Goal: Communication & Community: Participate in discussion

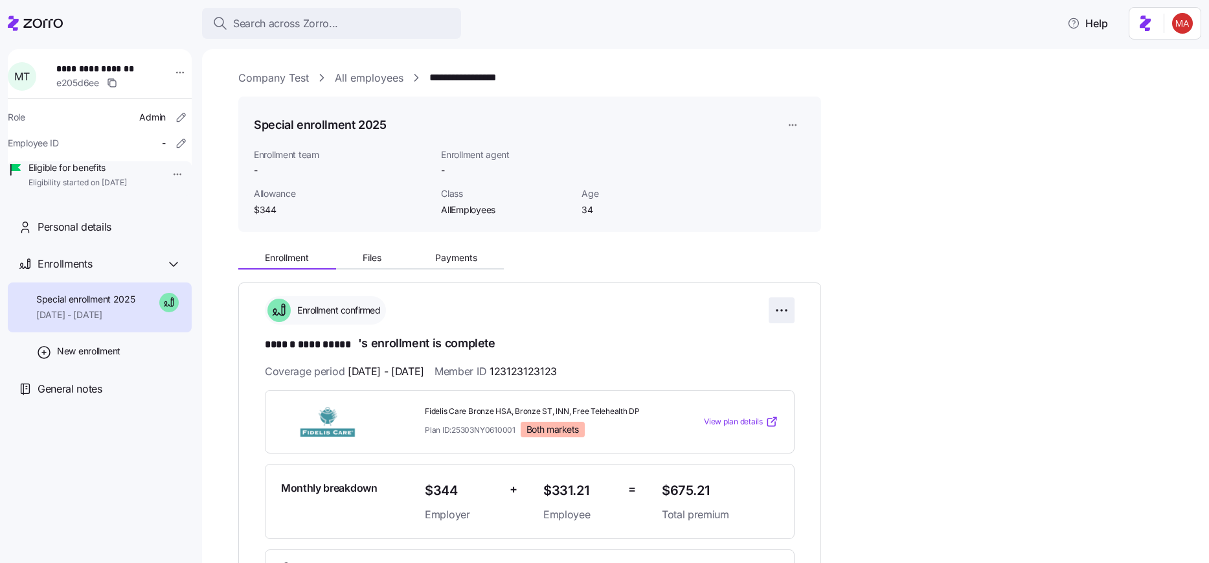
click at [778, 310] on html "**********" at bounding box center [604, 277] width 1209 height 555
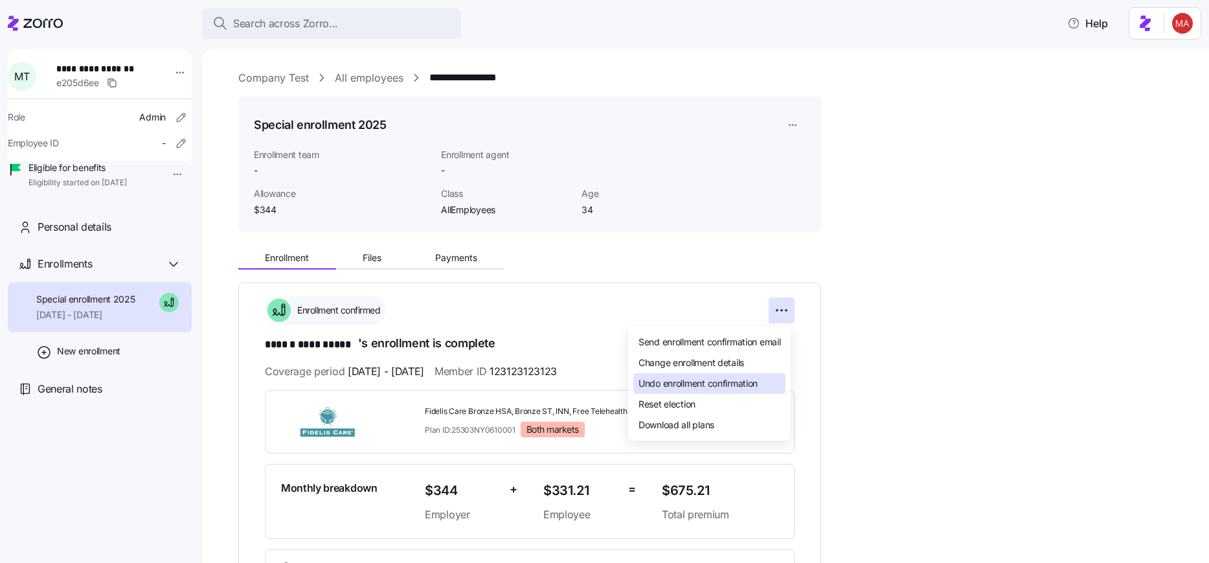
click at [722, 389] on span "Undo enrollment confirmation" at bounding box center [698, 383] width 119 height 13
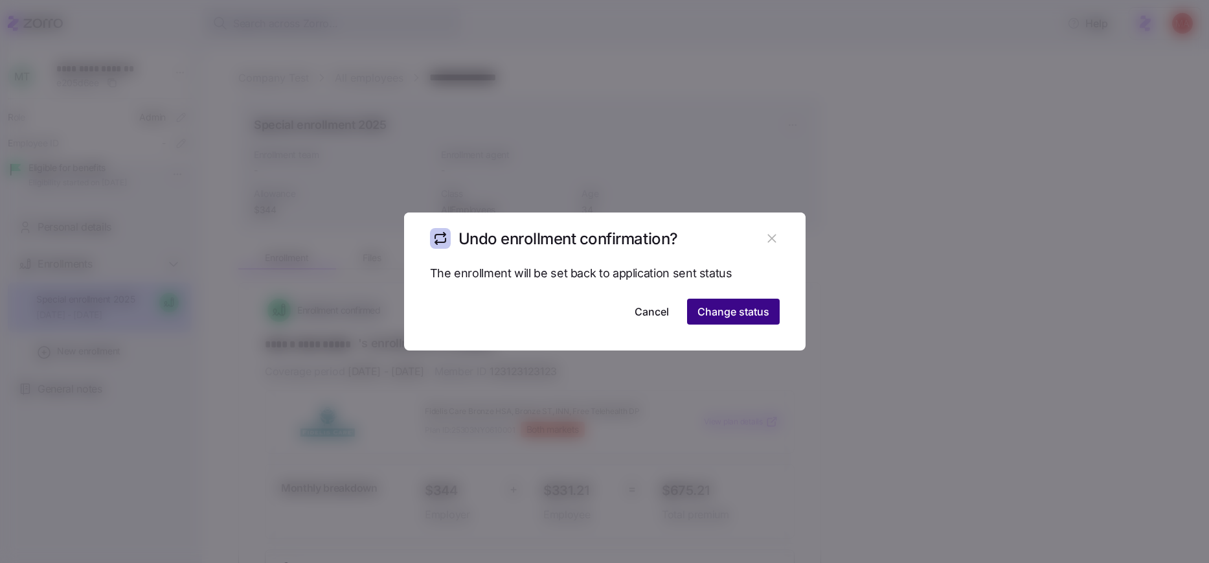
click at [764, 308] on span "Change status" at bounding box center [734, 312] width 72 height 16
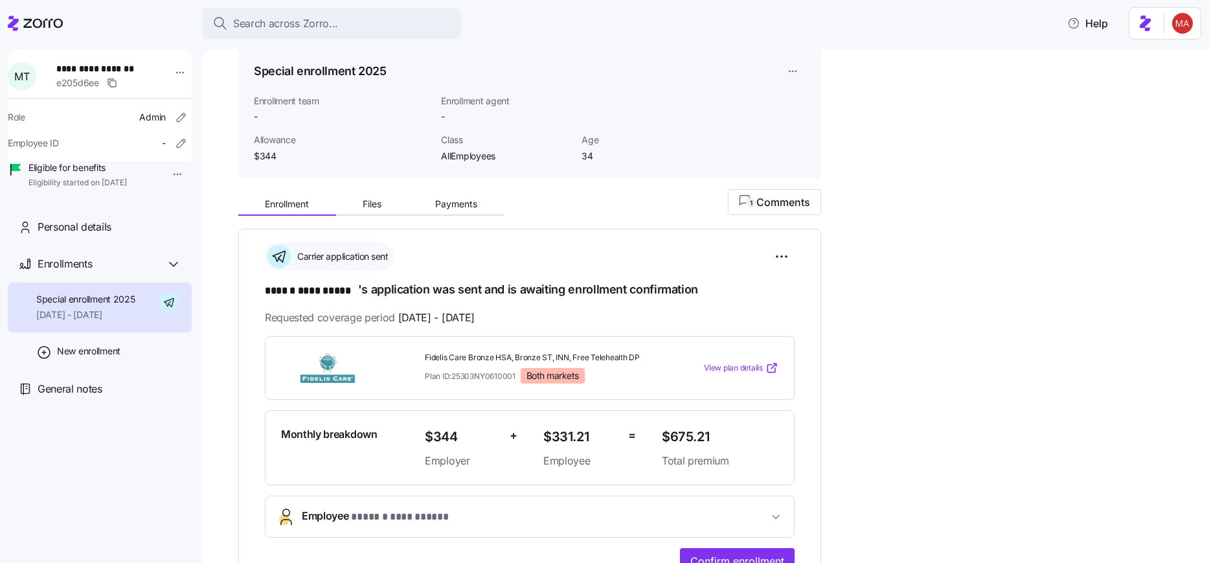
scroll to position [233, 0]
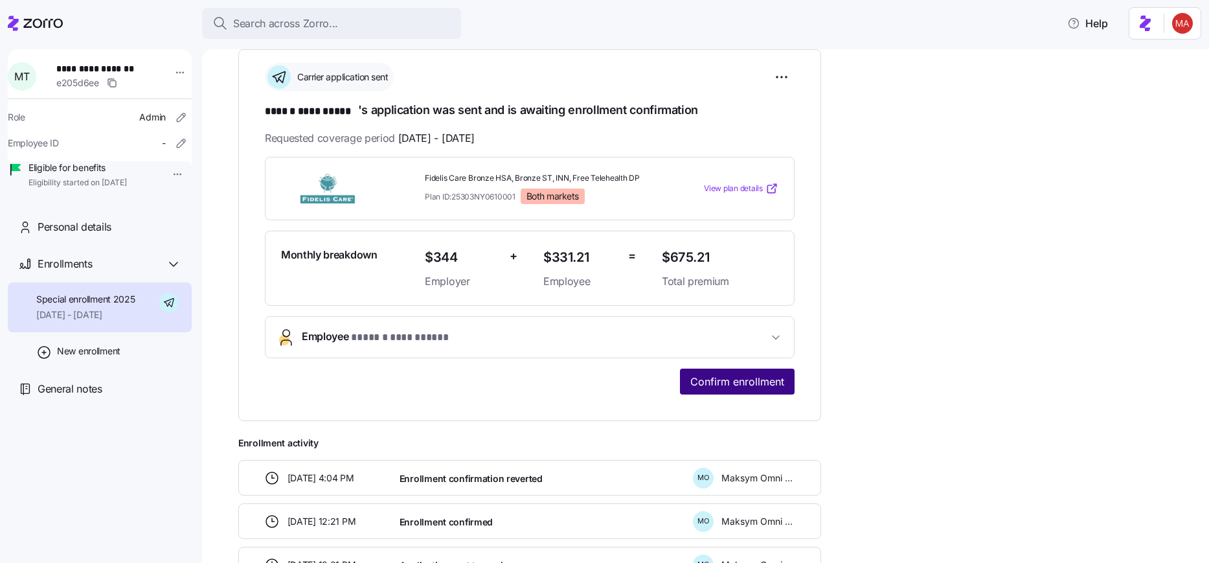
click at [736, 381] on span "Confirm enrollment" at bounding box center [738, 382] width 94 height 16
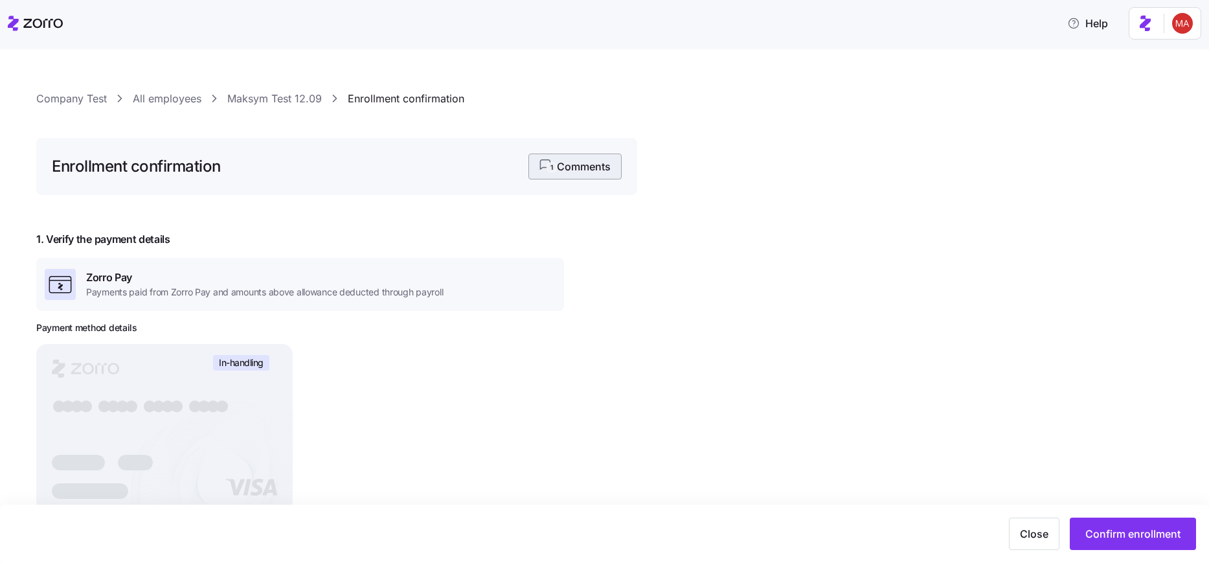
click at [601, 162] on span "1 Comments" at bounding box center [575, 167] width 71 height 16
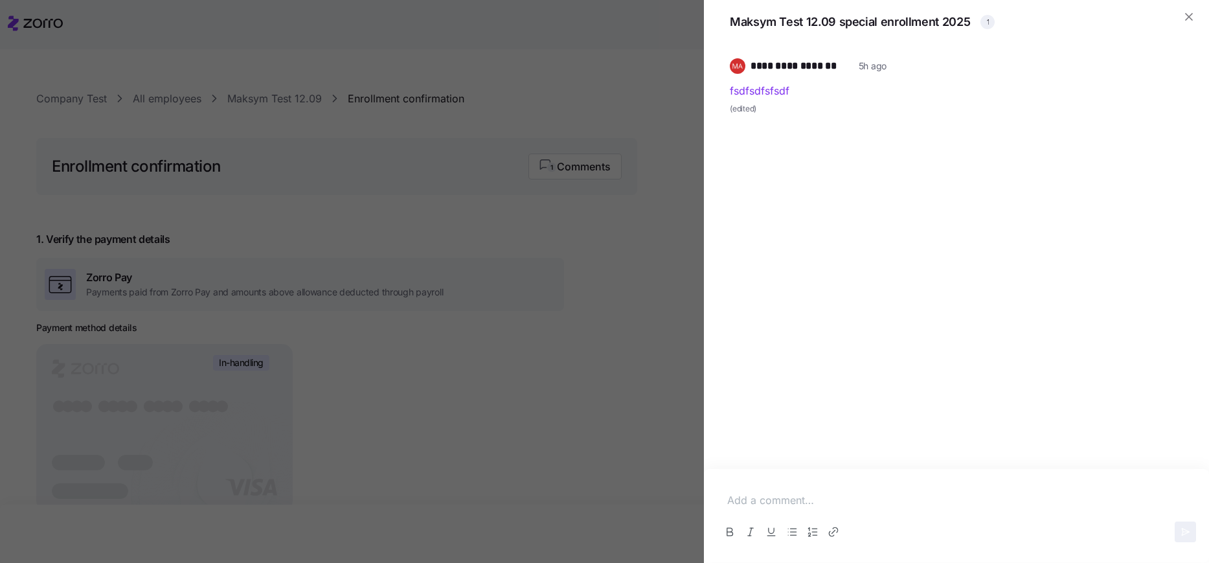
click at [642, 244] on div at bounding box center [604, 281] width 1209 height 563
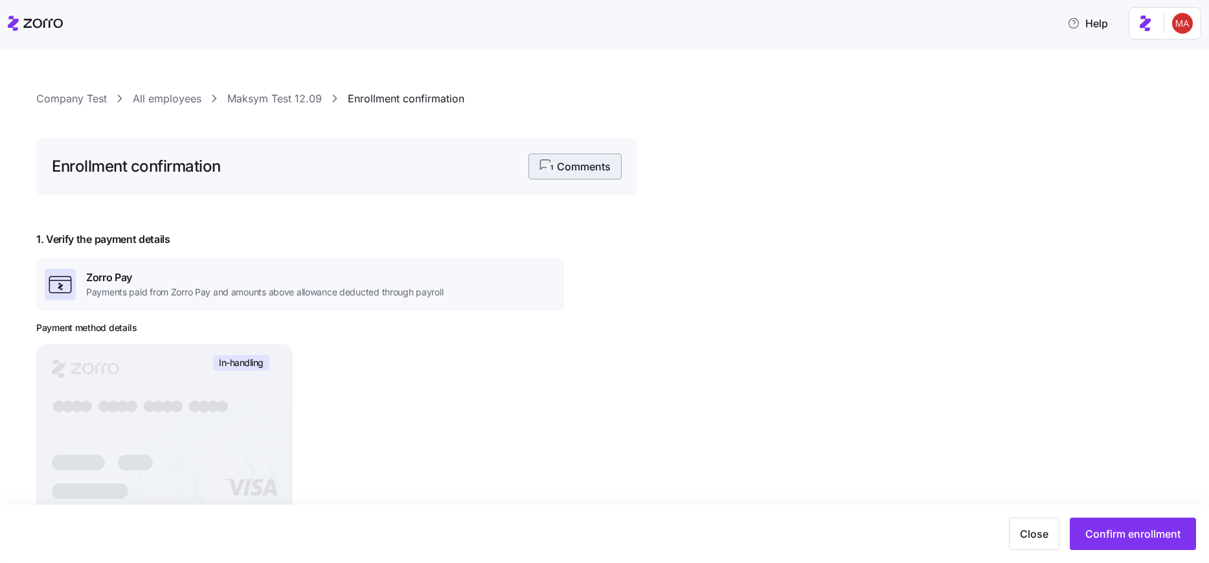
click at [547, 167] on icon "1" at bounding box center [548, 166] width 17 height 14
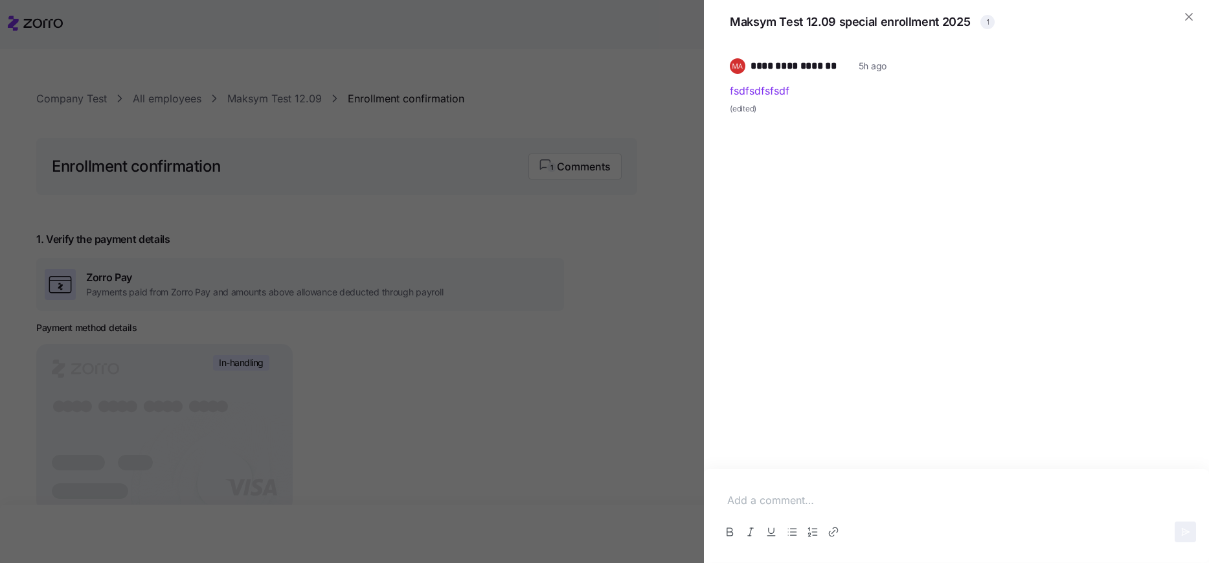
click at [449, 273] on div at bounding box center [604, 281] width 1209 height 563
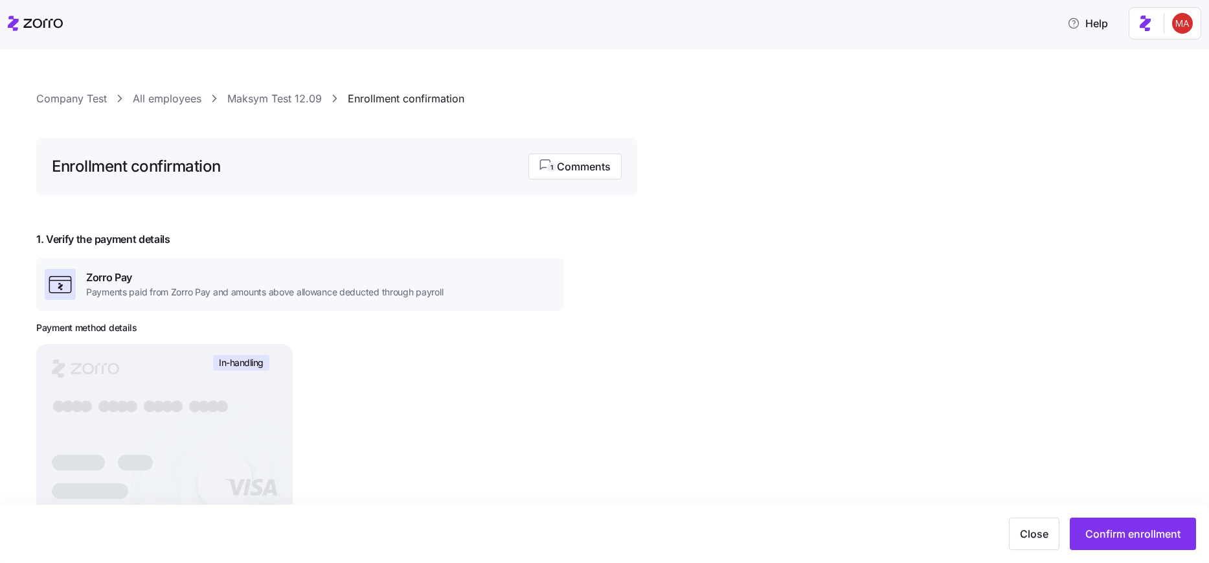
click at [590, 181] on div "Enrollment confirmation 1 Comments" at bounding box center [336, 166] width 601 height 57
click at [591, 173] on span "1 Comments" at bounding box center [575, 167] width 71 height 16
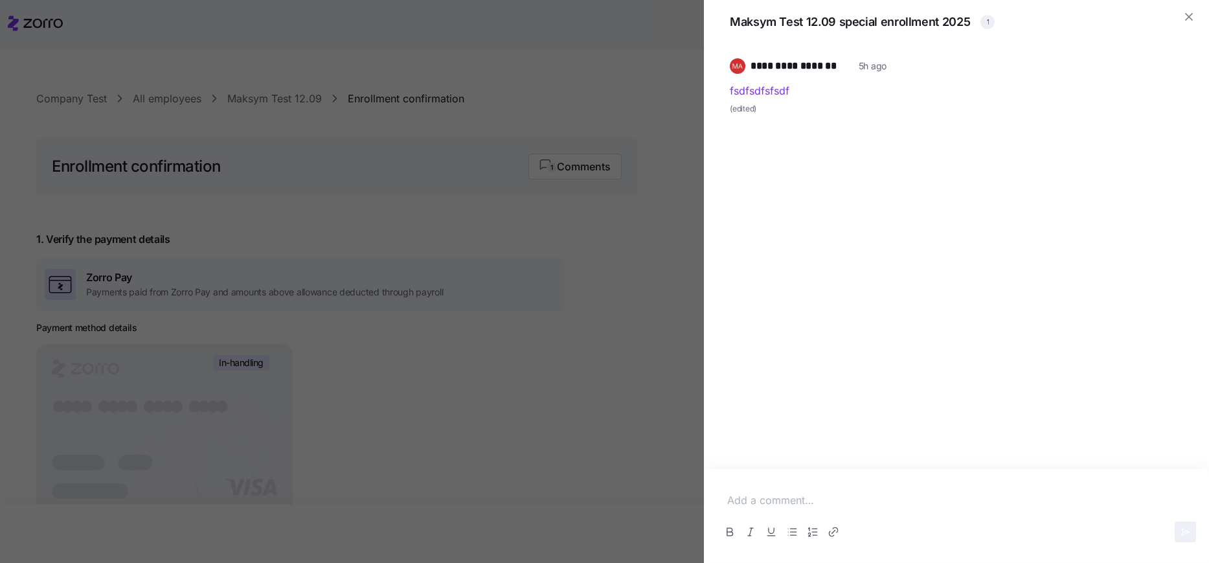
click at [813, 504] on p at bounding box center [956, 500] width 459 height 16
click at [766, 501] on p "sdfsdfsfsfsfsf" at bounding box center [956, 500] width 459 height 16
click at [830, 534] on icon "Link" at bounding box center [831, 533] width 5 height 5
click at [843, 496] on p "sdfsdfsfsfsfsf" at bounding box center [956, 500] width 459 height 16
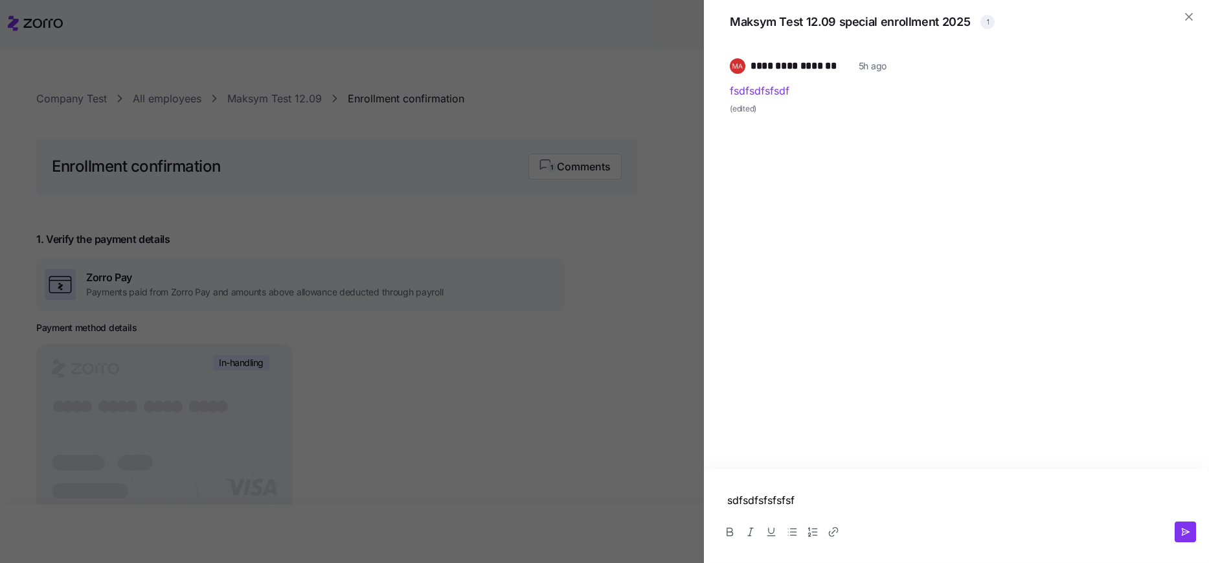
click at [804, 503] on p "sdfsdfsfsfsfsf" at bounding box center [956, 500] width 459 height 16
click at [768, 503] on p "sdfsdfsfsfsfsf" at bounding box center [956, 500] width 459 height 16
click at [840, 534] on button "Link" at bounding box center [833, 531] width 21 height 21
click at [889, 537] on icon "button" at bounding box center [893, 533] width 9 height 9
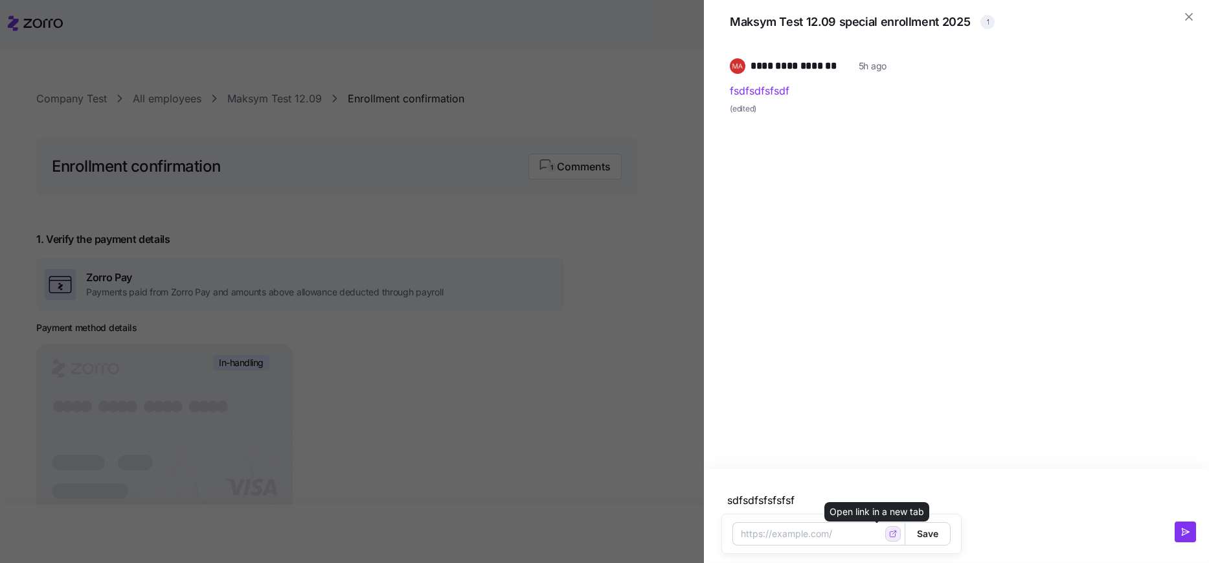
click at [889, 537] on icon "button" at bounding box center [893, 533] width 9 height 9
click at [813, 532] on input "Enter URL" at bounding box center [819, 533] width 172 height 23
click at [808, 527] on input "Enter URL" at bounding box center [819, 533] width 172 height 23
paste input "[URL][DOMAIN_NAME]"
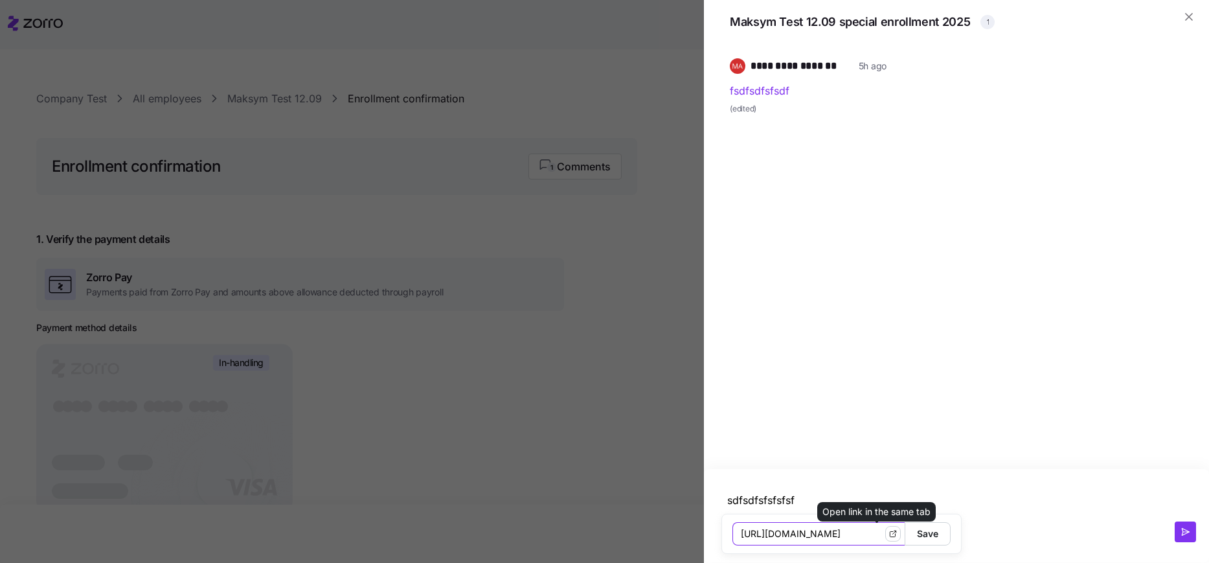
type input "[URL][DOMAIN_NAME]"
click at [889, 536] on icon "button" at bounding box center [893, 533] width 9 height 9
click at [917, 530] on span "Save" at bounding box center [927, 534] width 21 height 22
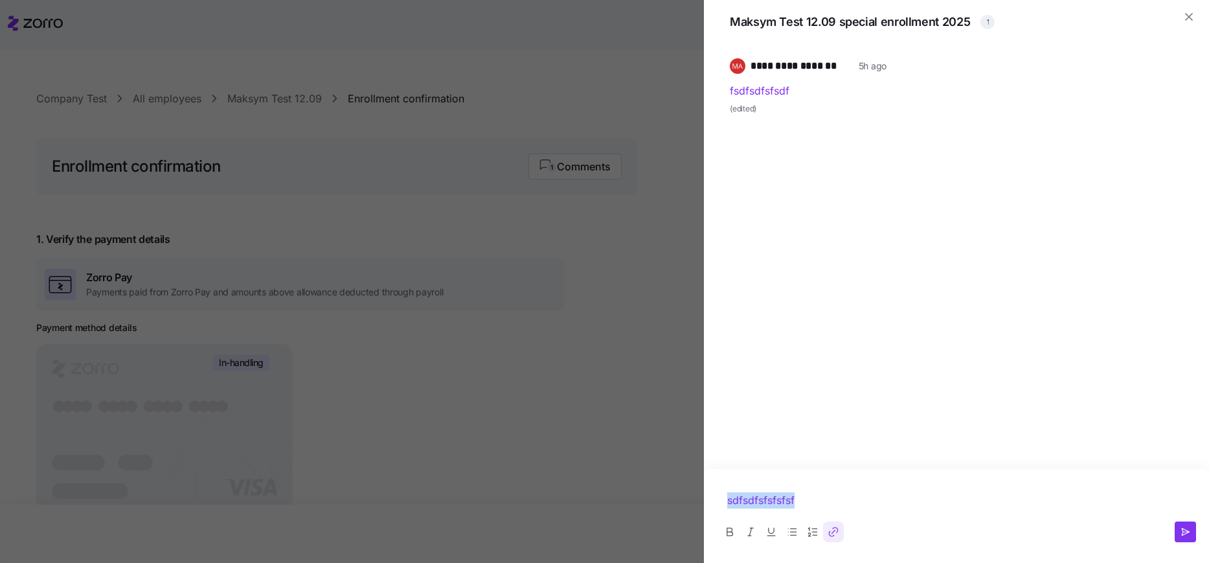
scroll to position [0, 0]
click at [1180, 528] on icon "button" at bounding box center [1185, 532] width 11 height 10
click at [1185, 29] on icon "button" at bounding box center [1185, 29] width 10 height 10
click at [607, 225] on div at bounding box center [604, 281] width 1209 height 563
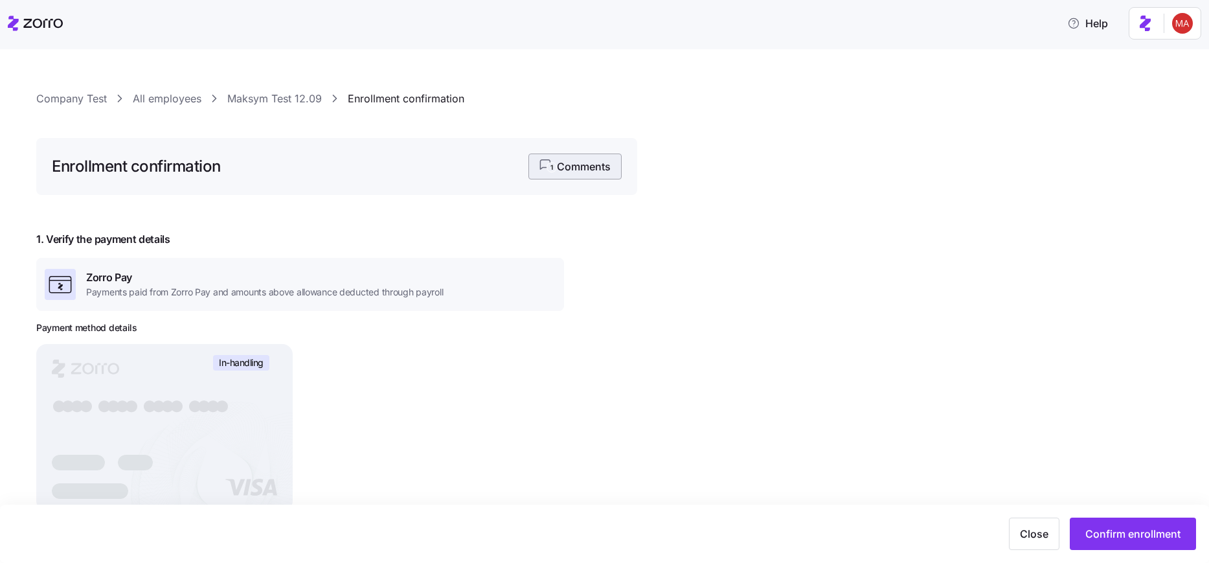
click at [560, 169] on span "1 Comments" at bounding box center [575, 167] width 71 height 16
click at [572, 165] on span "2 Comments" at bounding box center [575, 167] width 71 height 16
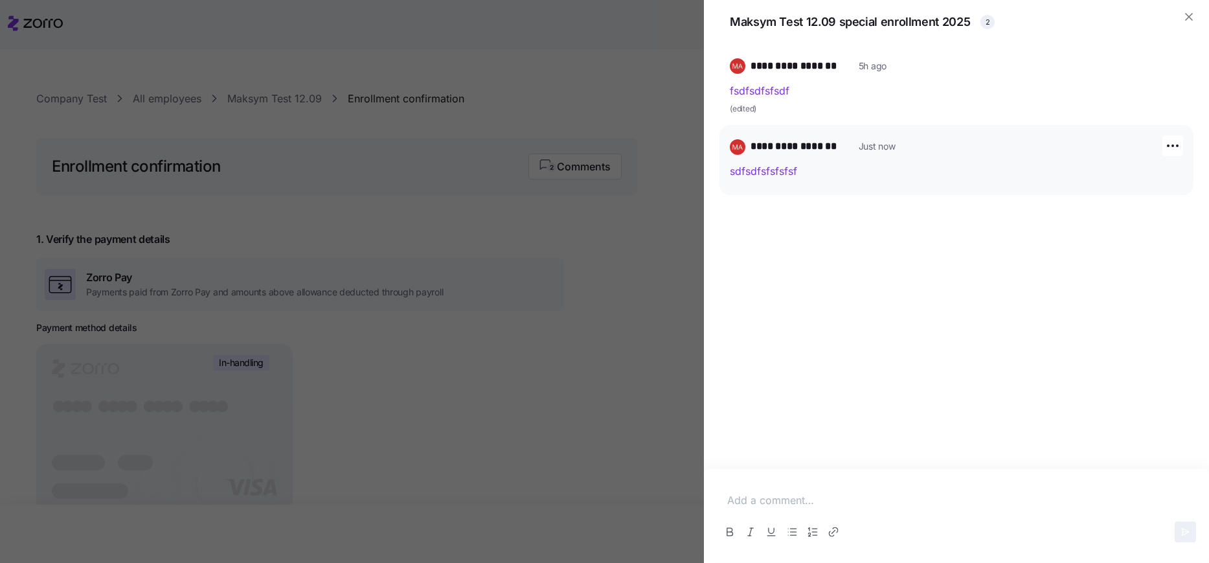
click at [771, 170] on link "sdfsdfsfsfsfsf" at bounding box center [763, 171] width 67 height 13
click at [783, 507] on p at bounding box center [956, 500] width 459 height 16
drag, startPoint x: 717, startPoint y: 170, endPoint x: 825, endPoint y: 175, distance: 107.7
click at [824, 175] on div "**********" at bounding box center [956, 257] width 505 height 424
click at [779, 347] on div "**********" at bounding box center [957, 257] width 474 height 424
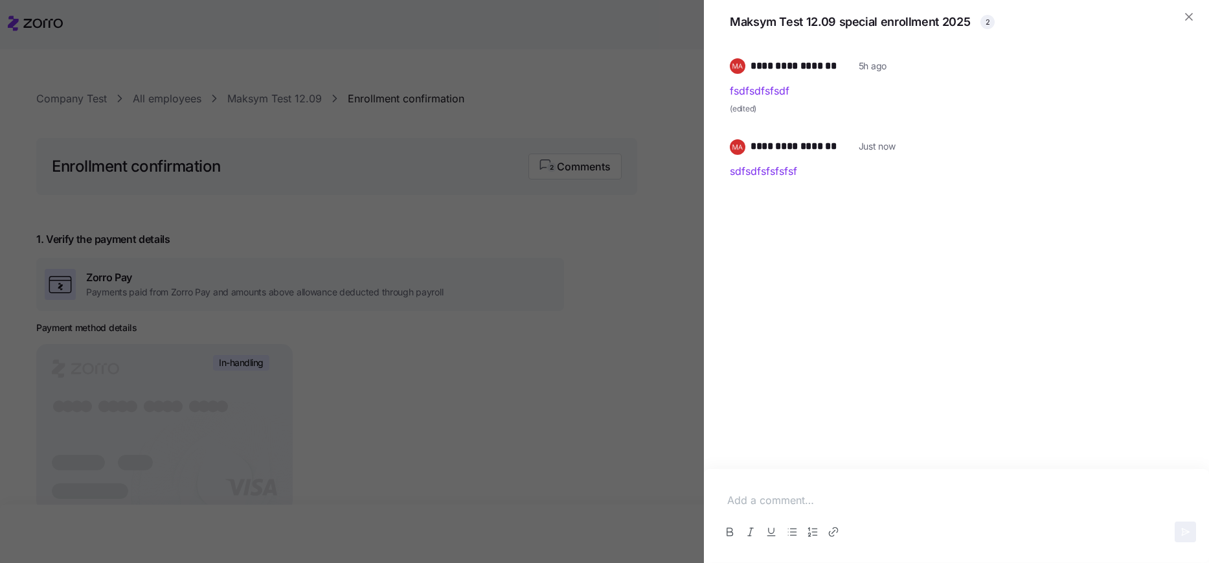
click at [716, 496] on div at bounding box center [956, 515] width 505 height 93
click at [757, 493] on p at bounding box center [956, 500] width 459 height 16
